Goal: Browse casually

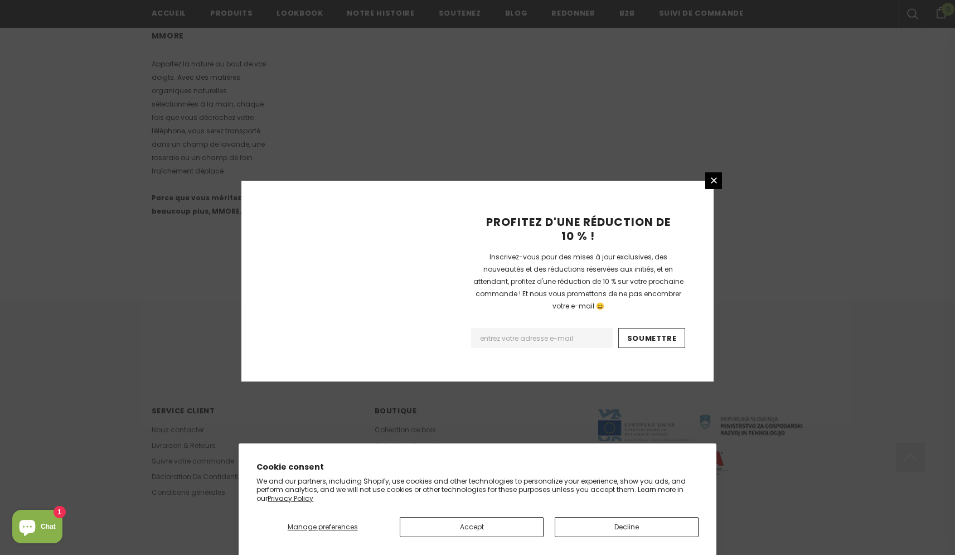
scroll to position [615, 0]
